Goal: Navigation & Orientation: Find specific page/section

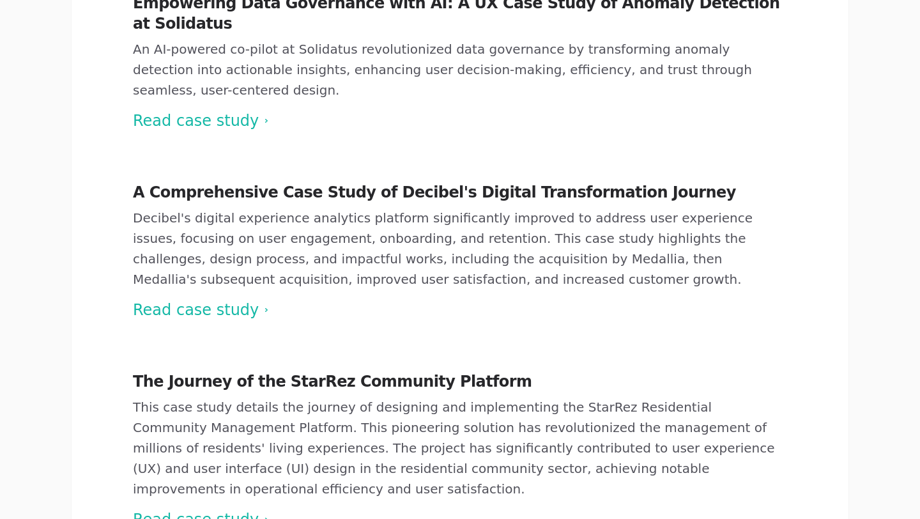
scroll to position [563, 0]
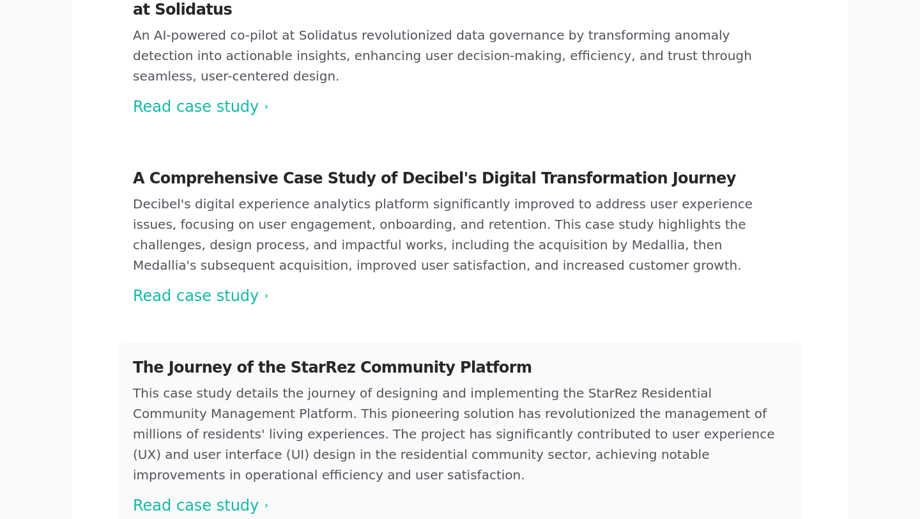
click at [209, 423] on span at bounding box center [460, 436] width 685 height 189
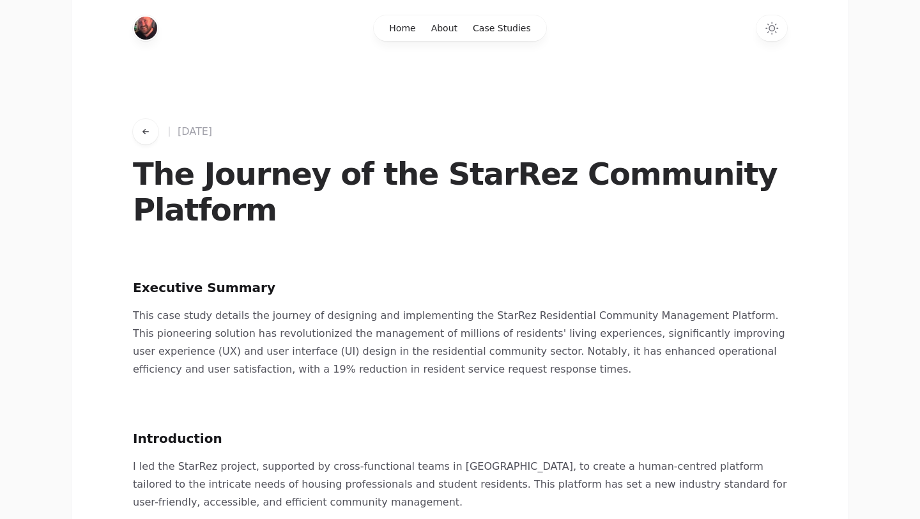
click at [143, 133] on icon "Go back to works" at bounding box center [146, 131] width 10 height 10
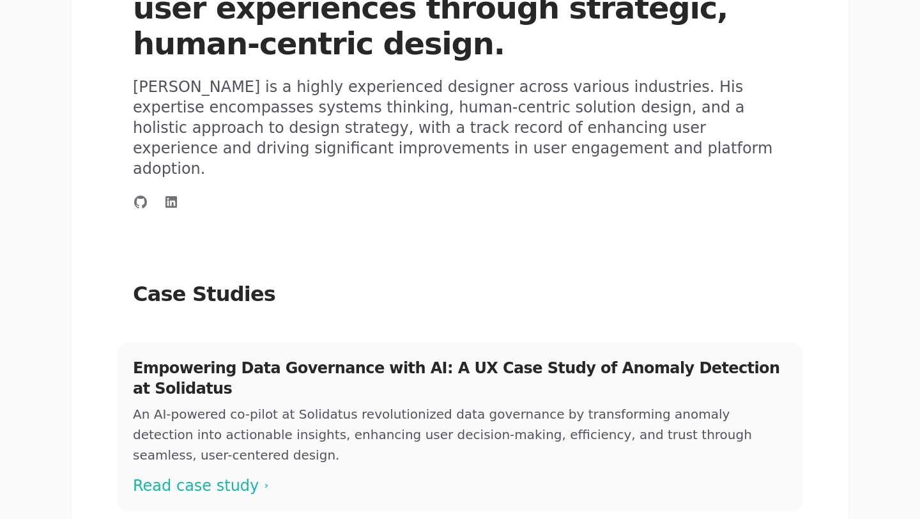
scroll to position [190, 0]
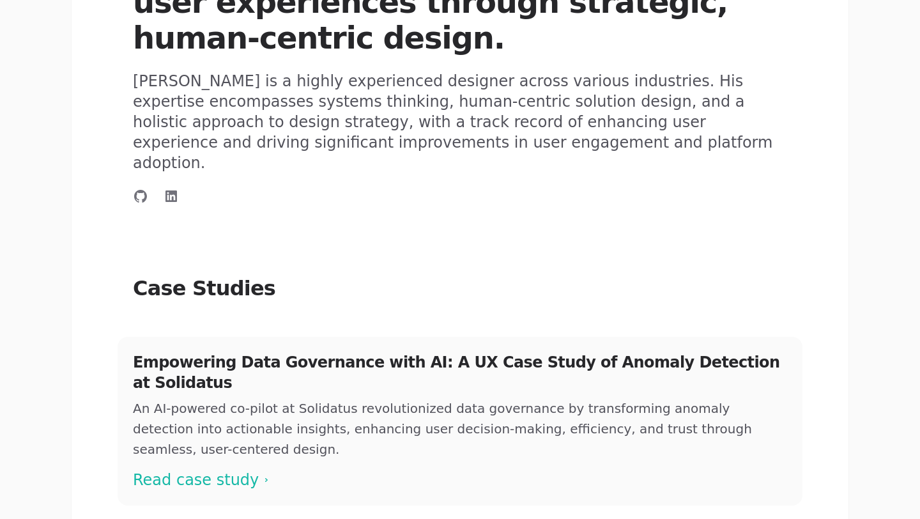
click at [185, 415] on span at bounding box center [460, 421] width 685 height 169
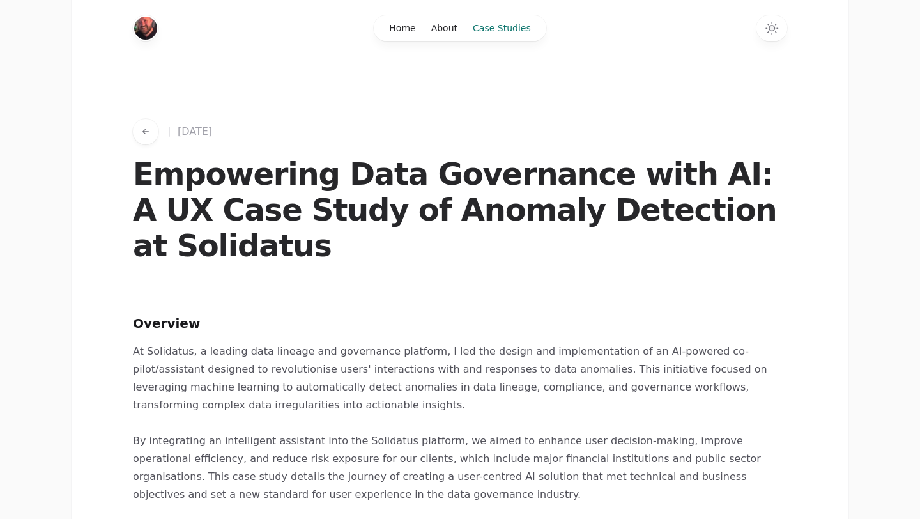
click at [502, 24] on link "Case Studies" at bounding box center [501, 28] width 73 height 26
